Goal: Information Seeking & Learning: Learn about a topic

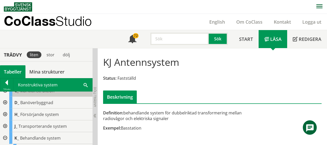
scroll to position [30, 0]
click at [7, 125] on div at bounding box center [4, 126] width 9 height 12
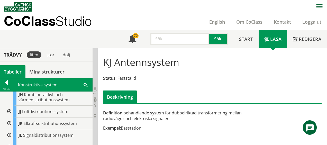
scroll to position [161, 0]
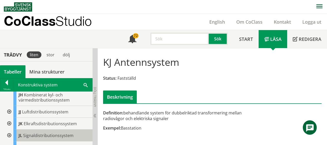
click at [26, 133] on span "Signaldistributionssystem" at bounding box center [48, 136] width 50 height 6
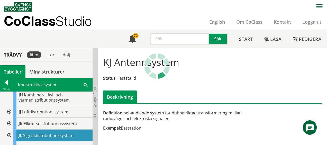
click at [26, 133] on span "Signaldistributionssystem" at bounding box center [48, 136] width 50 height 6
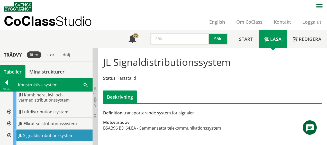
click at [9, 130] on div at bounding box center [8, 135] width 9 height 12
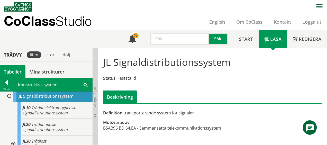
scroll to position [198, 0]
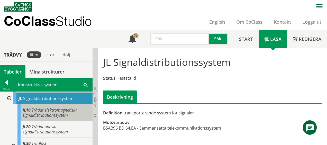
click at [40, 107] on span "Trådat elektromagnetiskt signaldistributionssystem" at bounding box center [50, 112] width 54 height 11
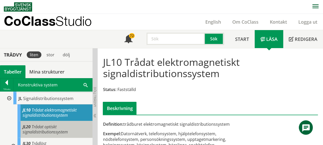
click at [41, 124] on span "Trådat optiskt signaldistributionssystem" at bounding box center [45, 129] width 45 height 11
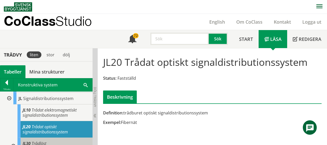
click at [39, 140] on span "Trådlöst signaldistributionssystem" at bounding box center [45, 145] width 45 height 11
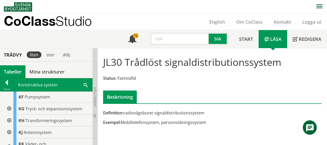
scroll to position [387, 0]
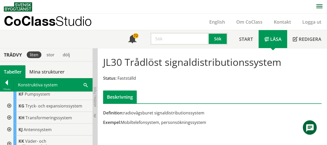
click at [9, 126] on div at bounding box center [8, 130] width 9 height 12
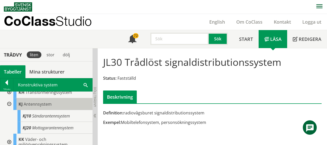
scroll to position [412, 0]
click at [51, 102] on span "Antennsystem" at bounding box center [38, 104] width 28 height 6
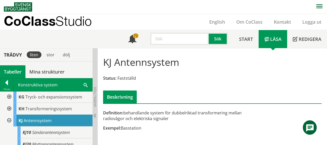
scroll to position [397, 0]
click at [85, 84] on span at bounding box center [85, 84] width 4 height 5
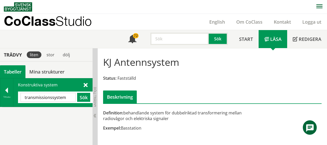
scroll to position [0, 0]
click at [68, 97] on input "transmissionssystem" at bounding box center [48, 97] width 55 height 9
click at [85, 95] on button "Sök" at bounding box center [83, 97] width 13 height 9
click at [70, 94] on input "transmission" at bounding box center [48, 97] width 55 height 9
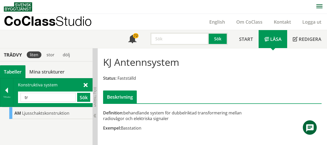
type input "t"
type input "k"
click at [87, 83] on span at bounding box center [85, 84] width 4 height 5
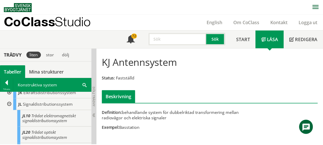
scroll to position [193, 0]
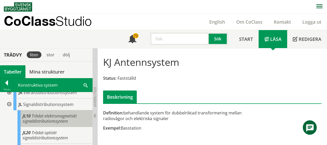
click at [44, 113] on span "Trådat elektromagnetiskt signaldistributionssystem" at bounding box center [50, 118] width 54 height 11
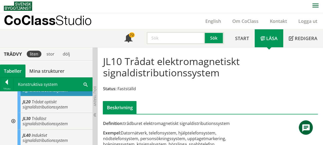
scroll to position [222, 0]
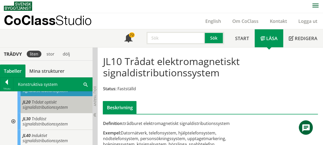
click at [54, 99] on span "Trådat optiskt signaldistributionssystem" at bounding box center [45, 104] width 45 height 11
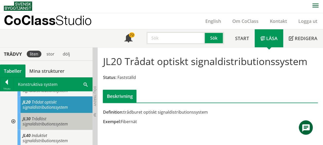
click at [47, 114] on div "JL30 Trådlöst signaldistributionssystem" at bounding box center [54, 121] width 75 height 17
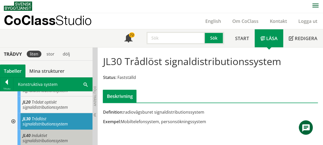
click at [37, 133] on span "Induktivt signaldistributionssystem" at bounding box center [45, 138] width 45 height 11
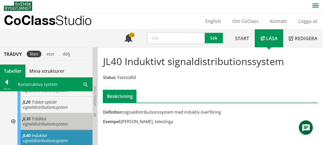
click at [34, 116] on span "Trådlöst signaldistributionssystem" at bounding box center [45, 121] width 45 height 11
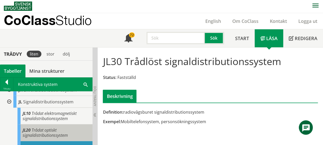
scroll to position [195, 0]
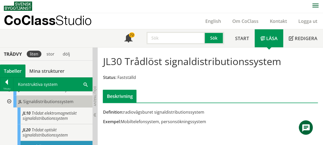
click at [45, 99] on div "JL Signaldistributionssystem" at bounding box center [52, 102] width 79 height 12
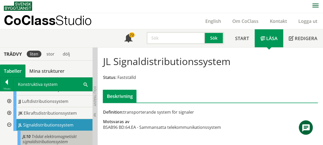
scroll to position [175, 0]
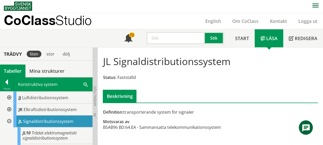
click at [175, 120] on div "Definition: transporterande system för signaler Motsvaras av BSAB96 BD: 64.EA -…" at bounding box center [173, 122] width 147 height 26
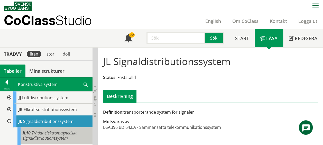
click at [72, 130] on span "Trådat elektromagnetiskt signaldistributionssystem" at bounding box center [50, 135] width 54 height 11
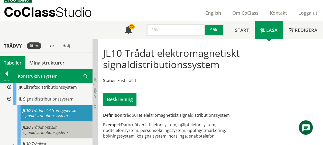
scroll to position [223, 0]
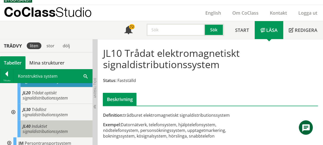
click at [55, 121] on div "JL40 Induktivt signaldistributionssystem" at bounding box center [54, 128] width 75 height 17
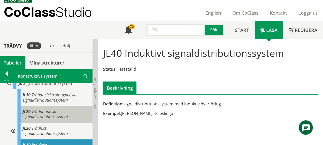
scroll to position [204, 0]
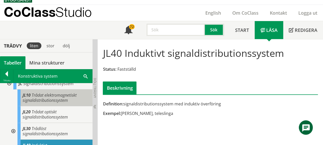
click at [53, 94] on span "Trådat elektromagnetiskt signaldistributionssystem" at bounding box center [50, 97] width 54 height 11
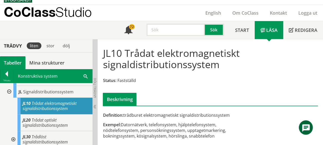
scroll to position [196, 0]
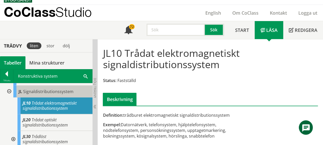
click at [65, 89] on span "Signaldistributionssystem" at bounding box center [48, 92] width 50 height 6
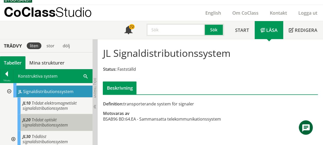
click at [59, 117] on span "Trådat optiskt signaldistributionssystem" at bounding box center [45, 122] width 45 height 11
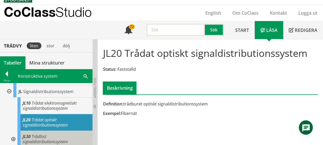
click at [45, 134] on span "Trådlöst signaldistributionssystem" at bounding box center [45, 139] width 45 height 11
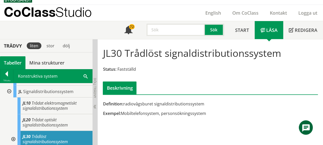
click at [170, 37] on div "Meny 72 Sök" at bounding box center [174, 30] width 111 height 18
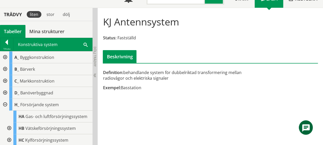
scroll to position [75, 0]
